Goal: Task Accomplishment & Management: Manage account settings

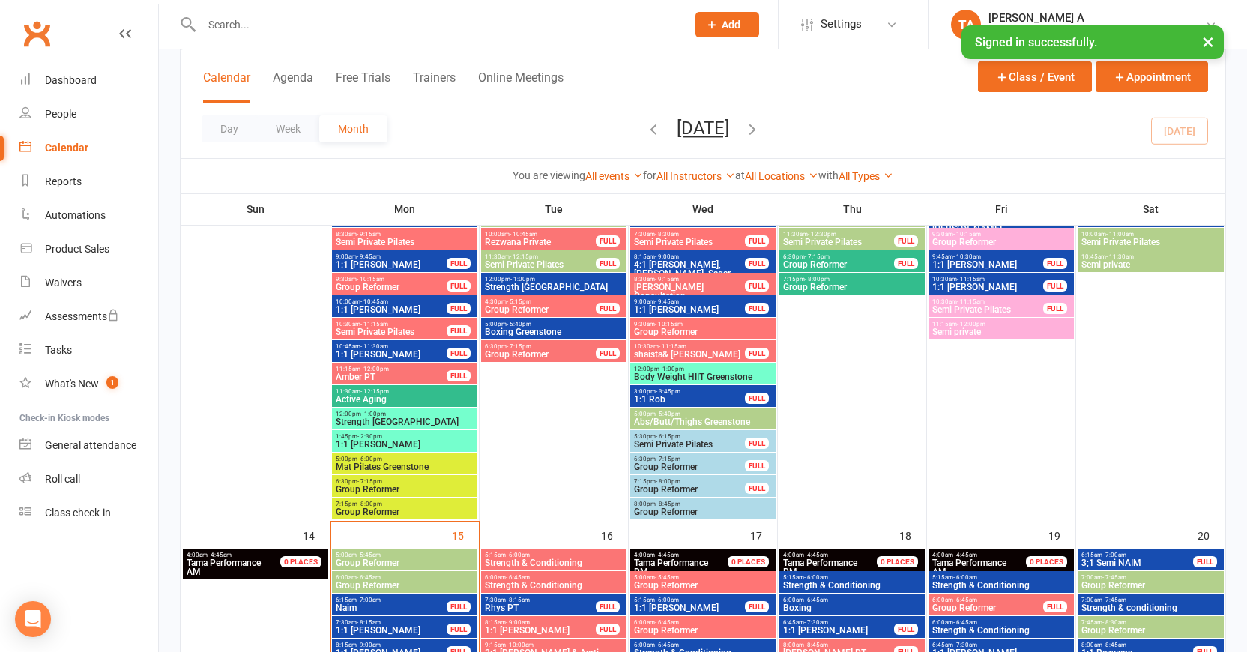
scroll to position [719, 0]
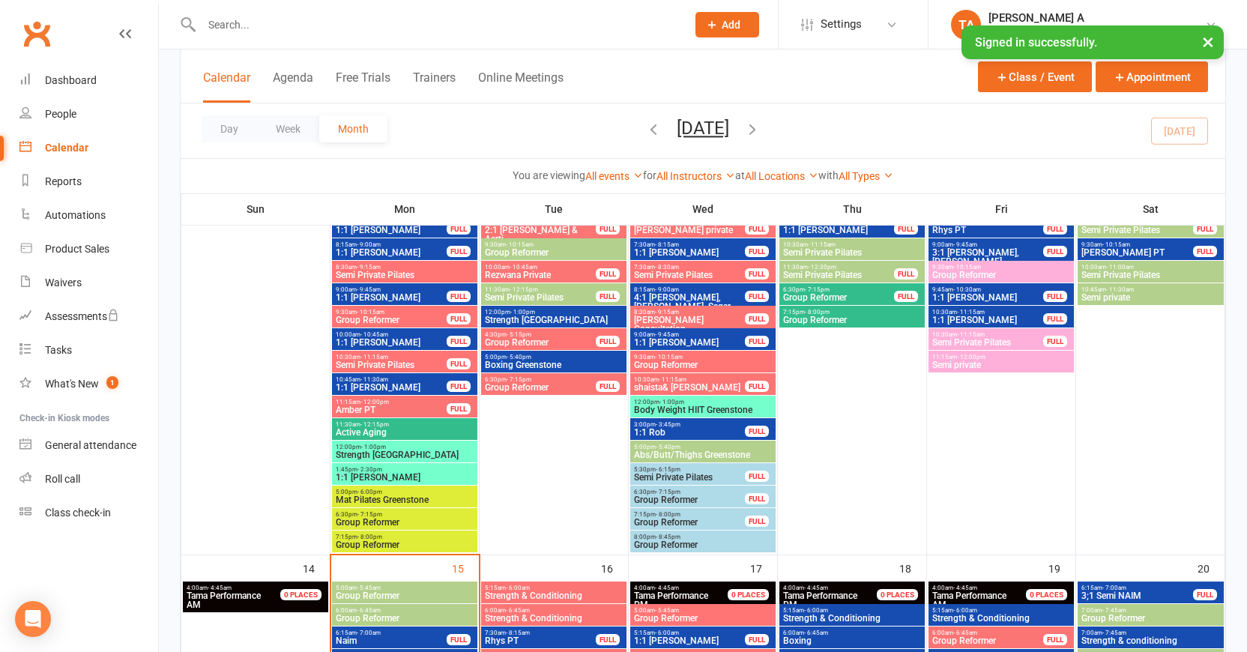
click at [967, 360] on span "Semi private" at bounding box center [1000, 364] width 139 height 9
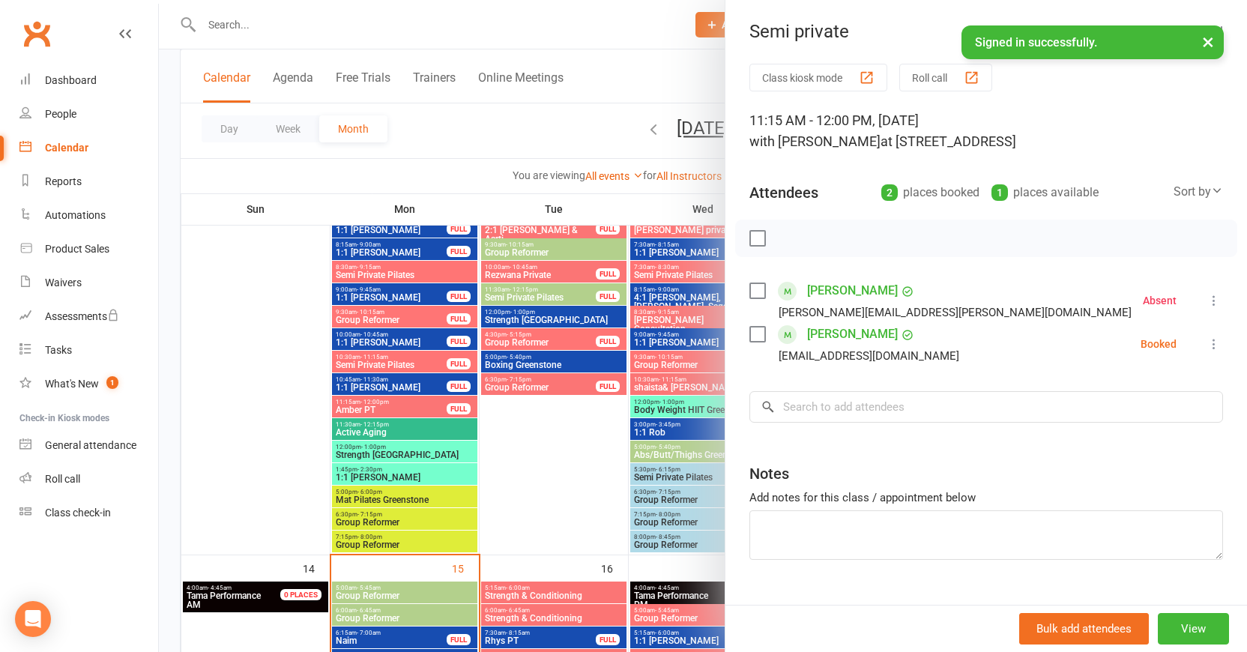
click at [767, 333] on div "[PERSON_NAME] [PERSON_NAME][EMAIL_ADDRESS][DOMAIN_NAME]" at bounding box center [857, 343] width 216 height 43
click at [761, 334] on label at bounding box center [756, 334] width 15 height 15
click at [795, 245] on icon "button" at bounding box center [790, 238] width 16 height 16
click at [643, 153] on div at bounding box center [703, 326] width 1088 height 652
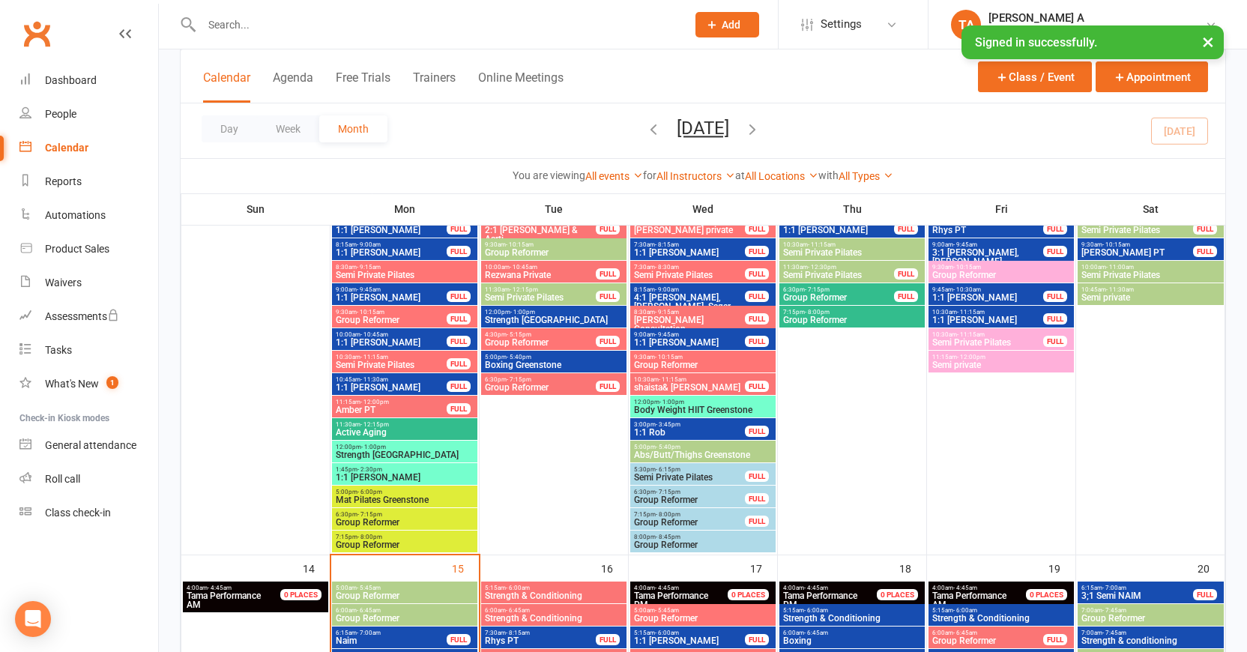
click at [975, 338] on span "Semi Private Pilates" at bounding box center [987, 342] width 112 height 9
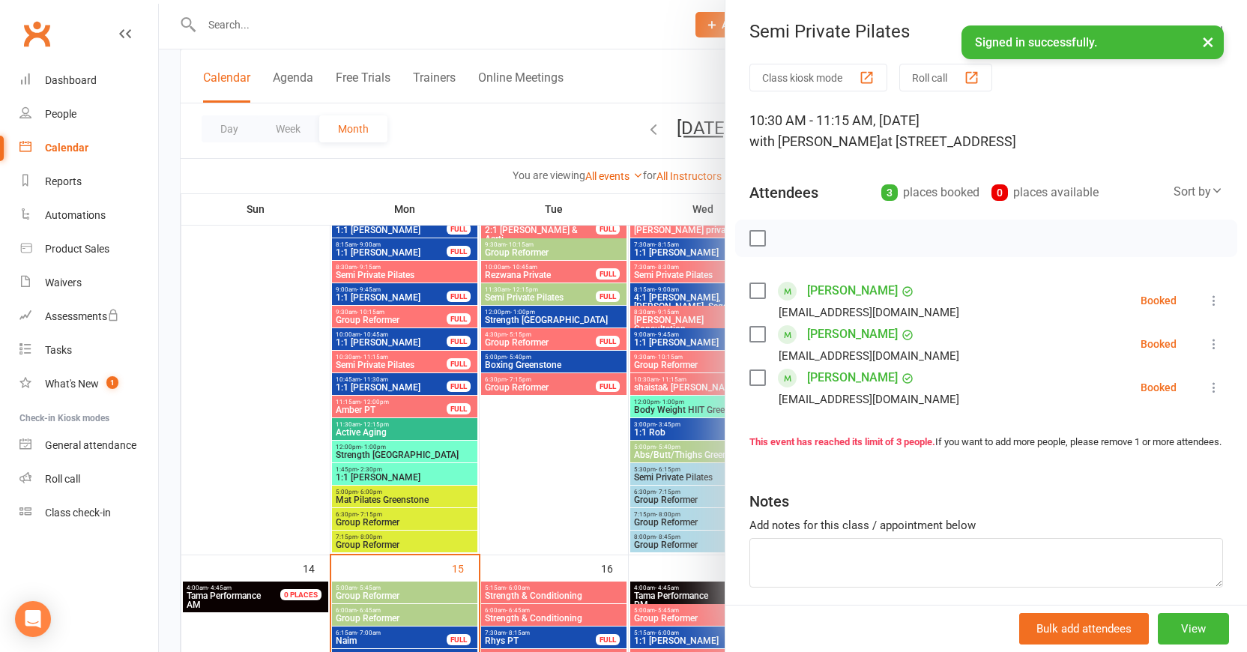
click at [761, 247] on div at bounding box center [986, 238] width 502 height 37
click at [761, 244] on label at bounding box center [756, 238] width 15 height 15
click at [793, 241] on icon "button" at bounding box center [790, 238] width 16 height 16
click at [696, 159] on div at bounding box center [703, 326] width 1088 height 652
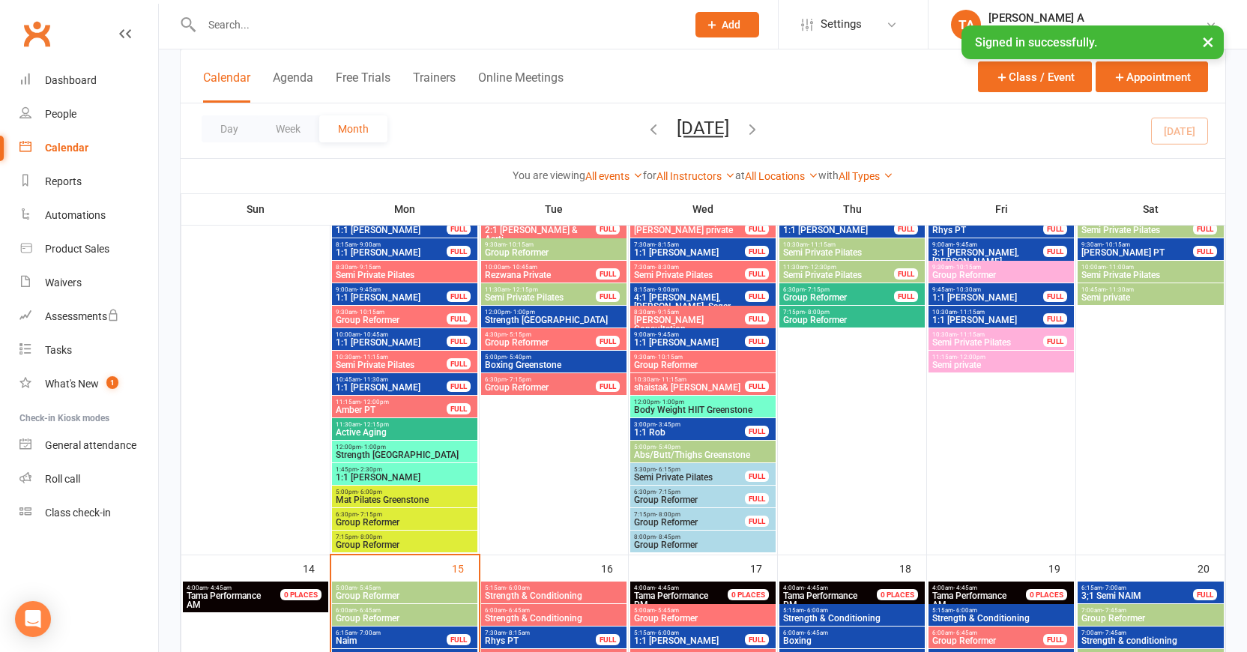
click at [971, 267] on span "- 10:15am" at bounding box center [967, 267] width 28 height 7
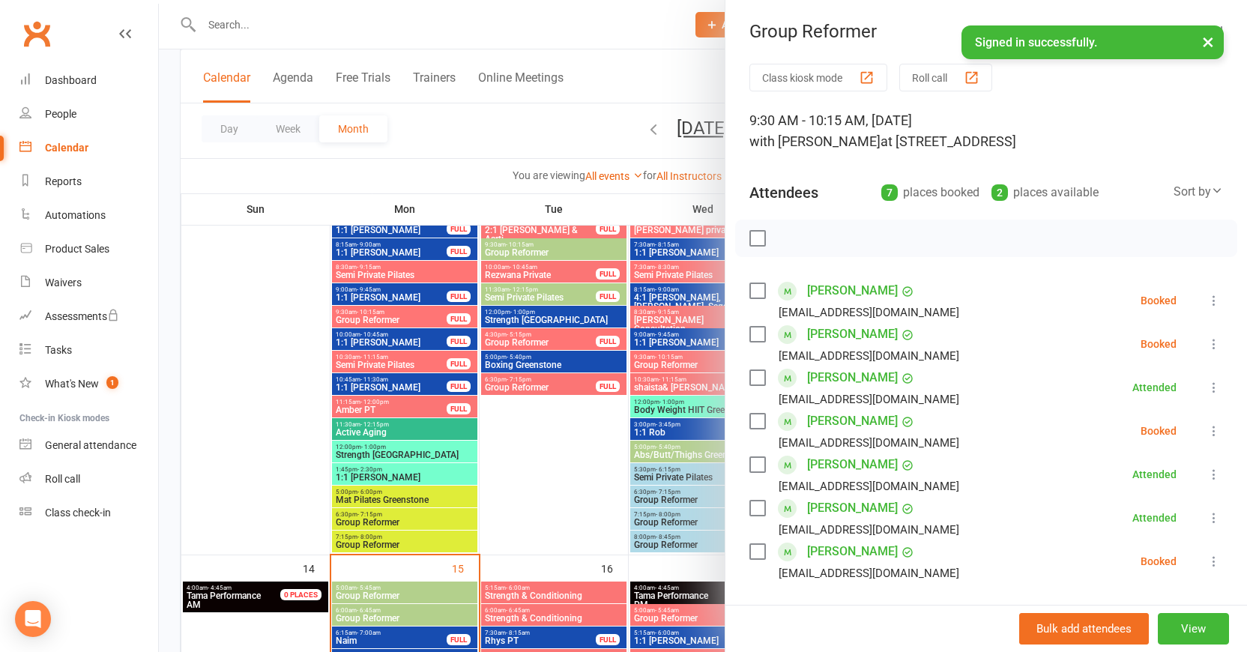
click at [757, 235] on label at bounding box center [756, 238] width 15 height 15
click at [794, 240] on icon "button" at bounding box center [790, 238] width 16 height 16
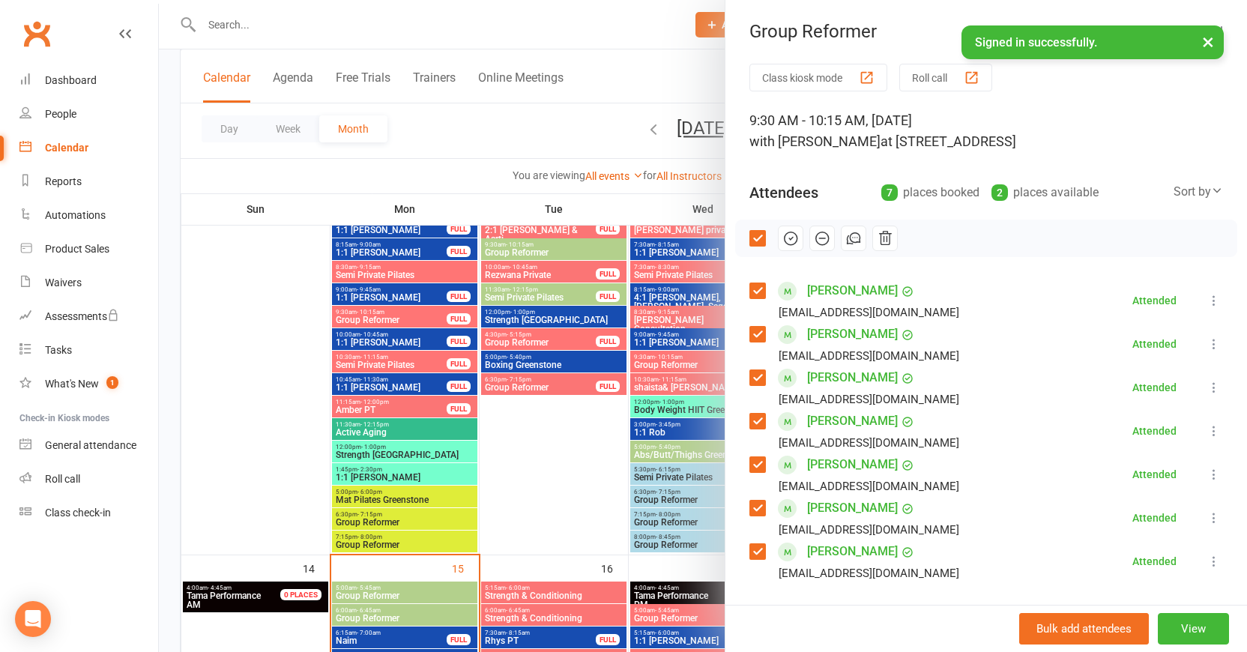
click at [754, 231] on label at bounding box center [756, 238] width 15 height 15
click at [764, 551] on label at bounding box center [756, 551] width 15 height 15
click at [828, 243] on icon "button" at bounding box center [822, 238] width 16 height 16
click at [571, 145] on div at bounding box center [703, 326] width 1088 height 652
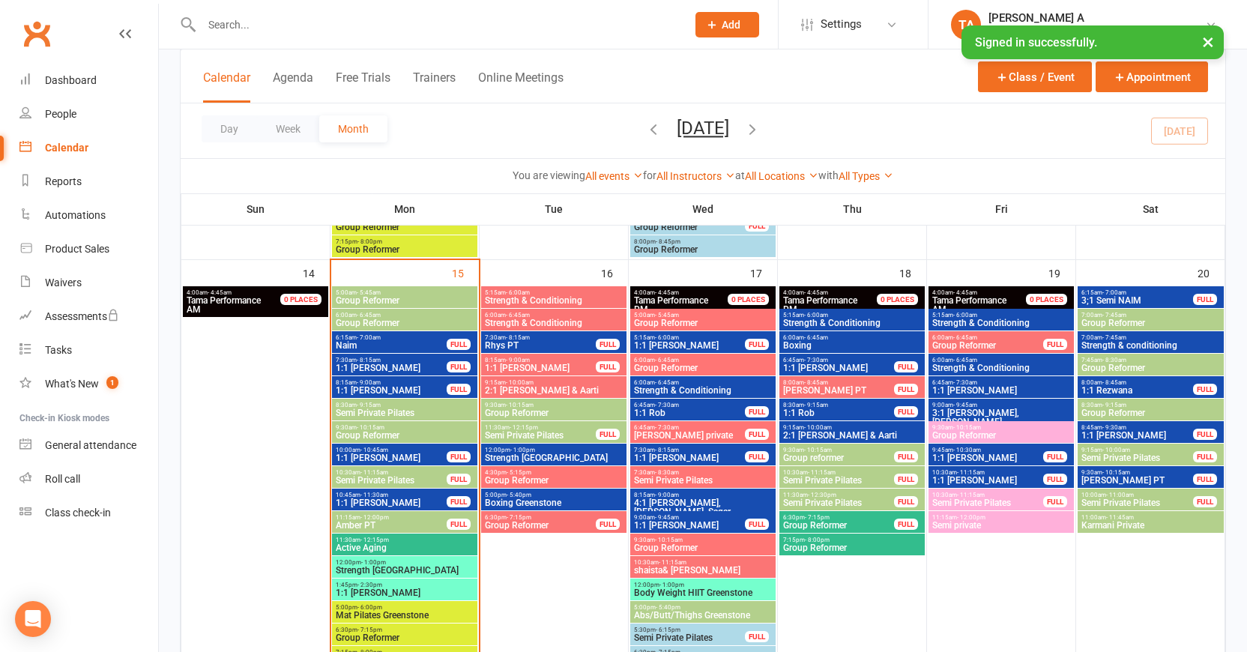
scroll to position [1053, 0]
